Goal: Information Seeking & Learning: Learn about a topic

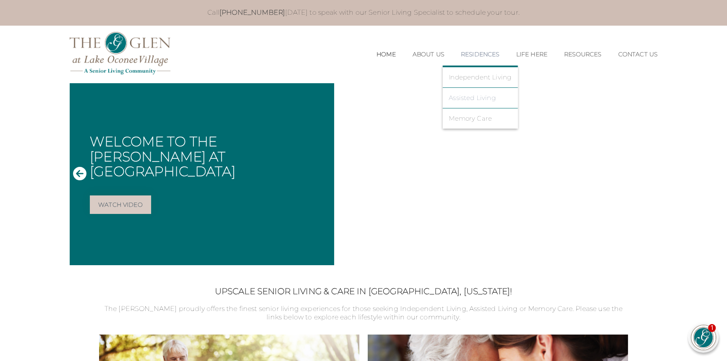
click at [468, 99] on link "Assisted Living" at bounding box center [480, 98] width 63 height 8
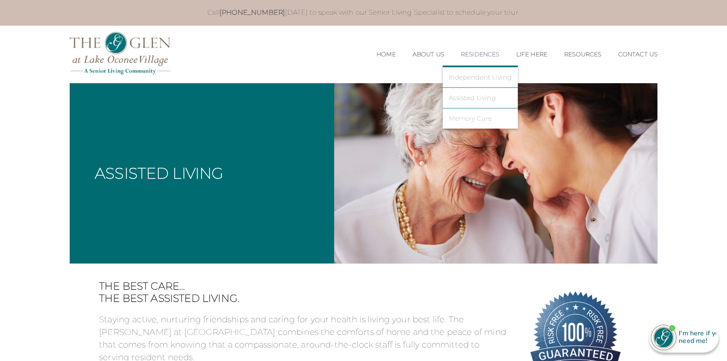
click at [463, 118] on link "Memory Care" at bounding box center [480, 119] width 63 height 8
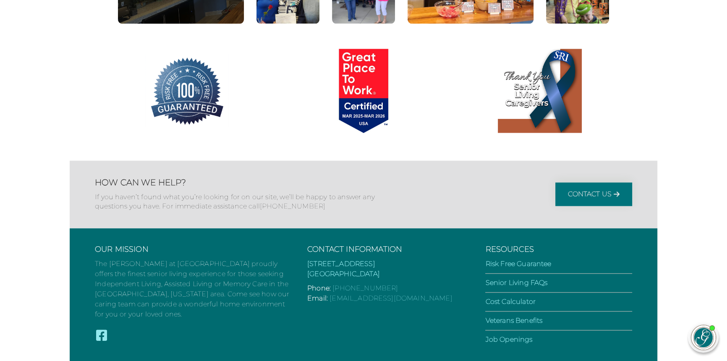
scroll to position [1254, 0]
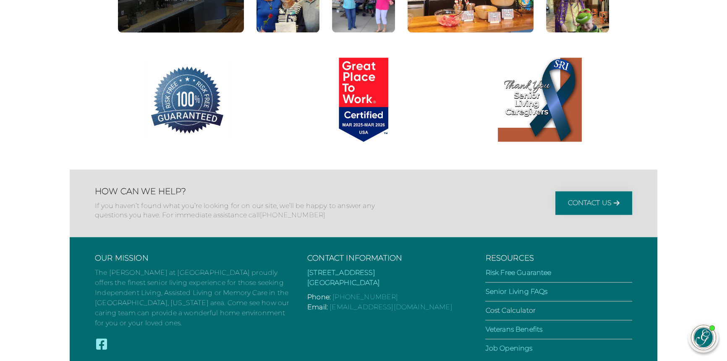
click at [523, 306] on link "Cost Calculator" at bounding box center [510, 310] width 50 height 8
